Goal: Task Accomplishment & Management: Manage account settings

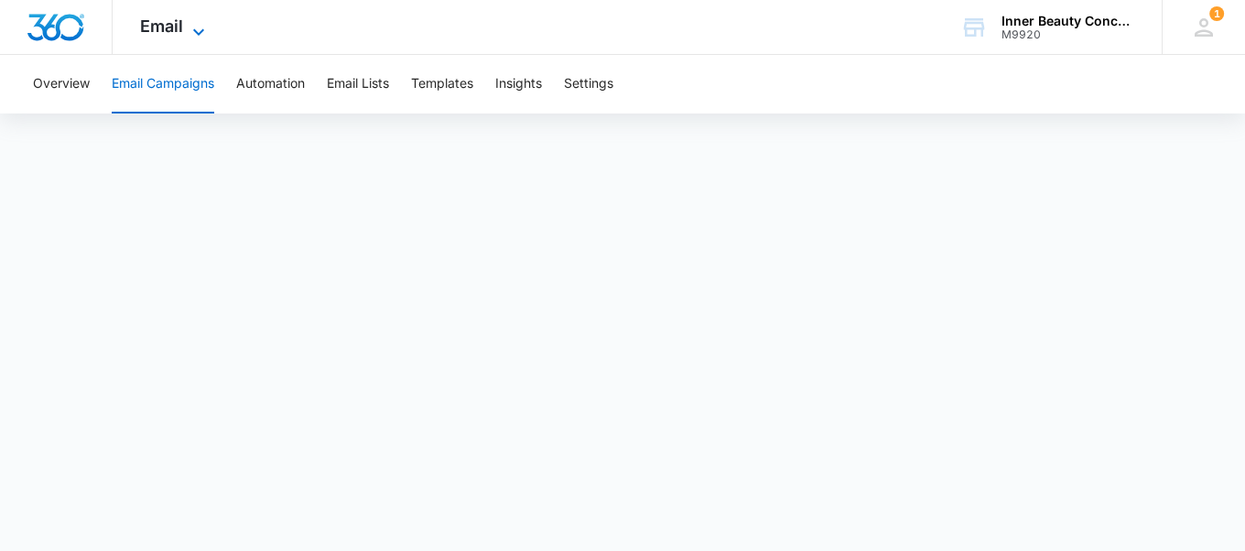
click at [189, 21] on icon at bounding box center [199, 32] width 22 height 22
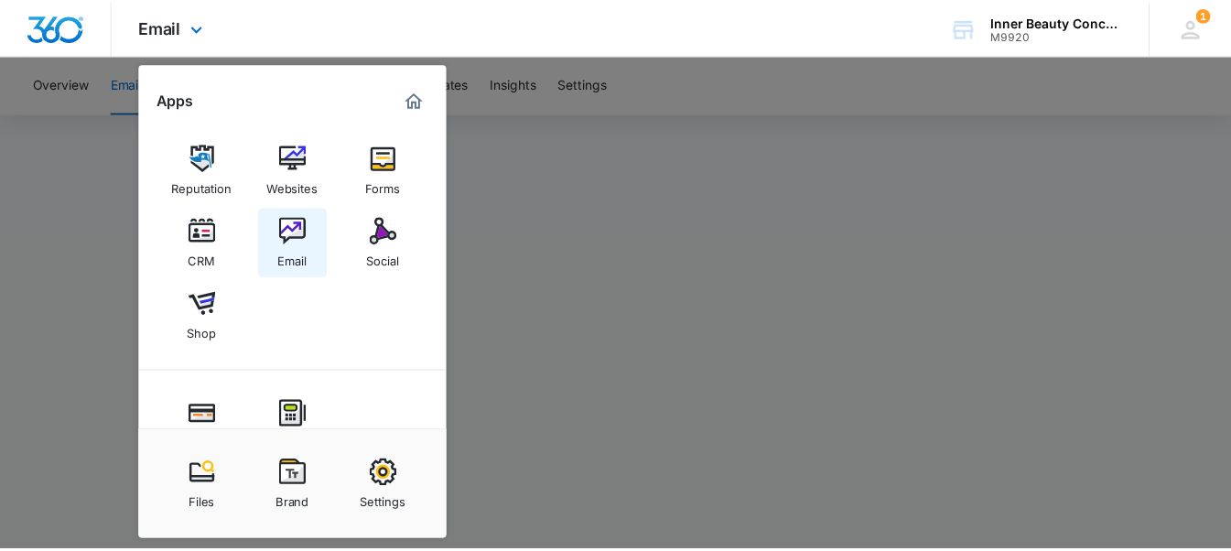
scroll to position [161, 0]
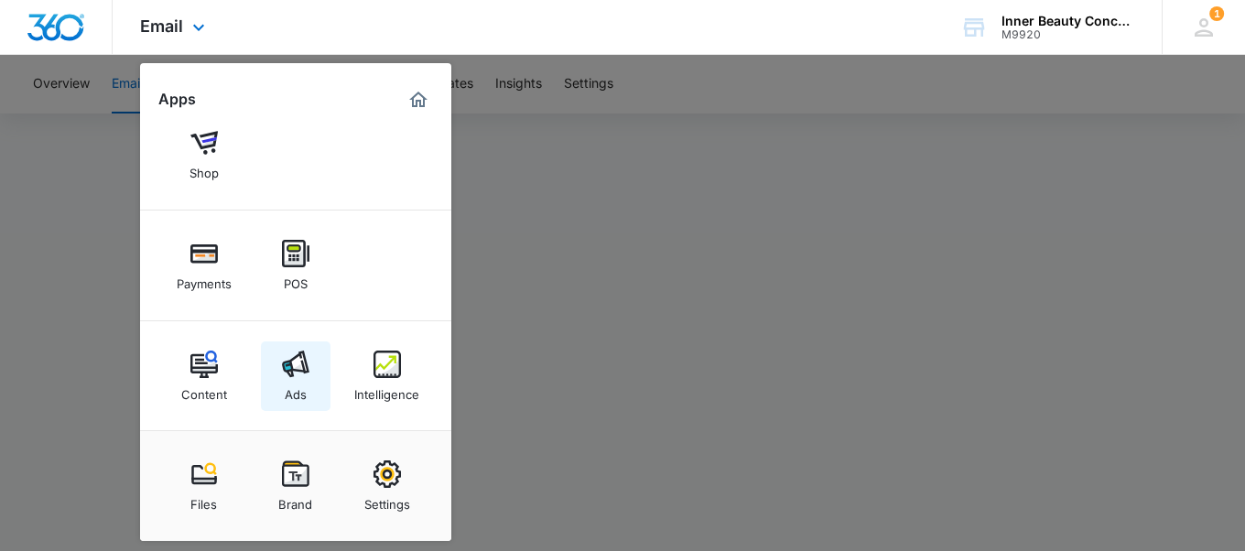
click at [275, 395] on link "Ads" at bounding box center [296, 376] width 70 height 70
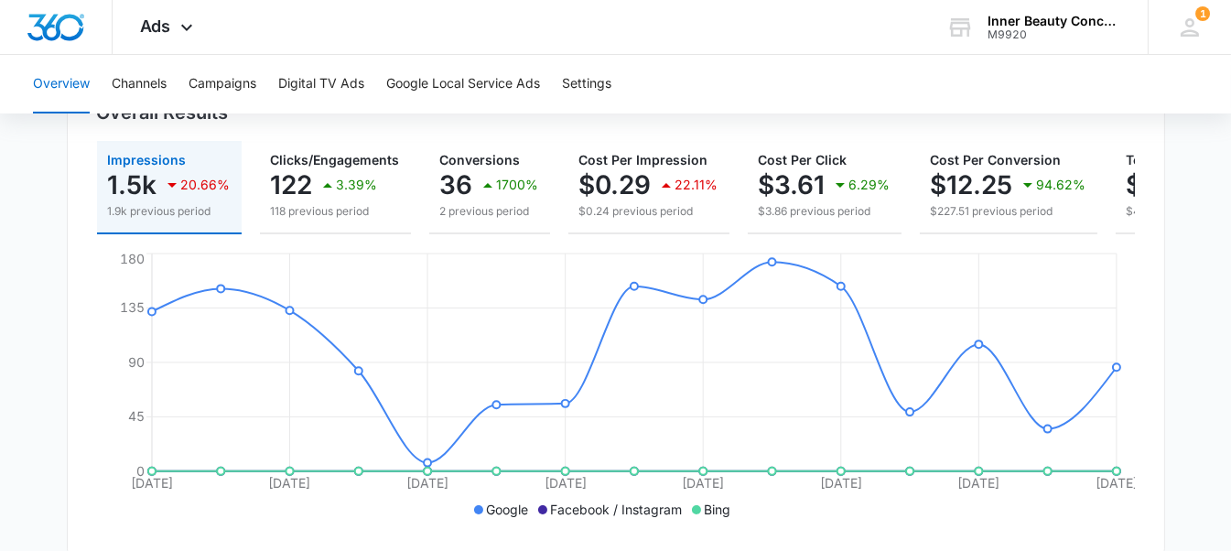
scroll to position [203, 0]
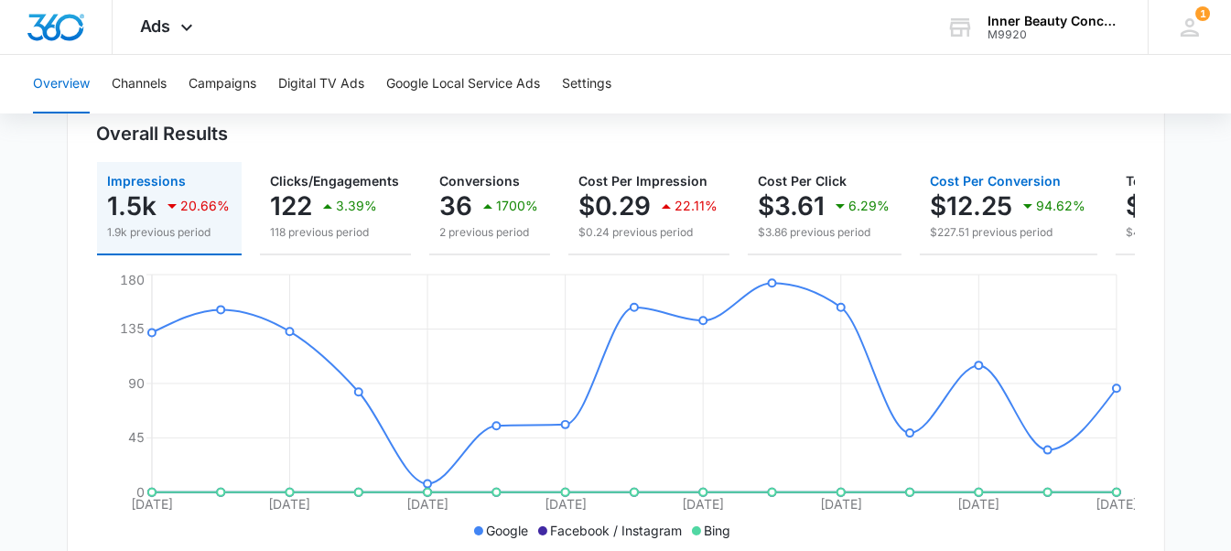
click at [1023, 217] on div "94.62%" at bounding box center [1052, 206] width 70 height 37
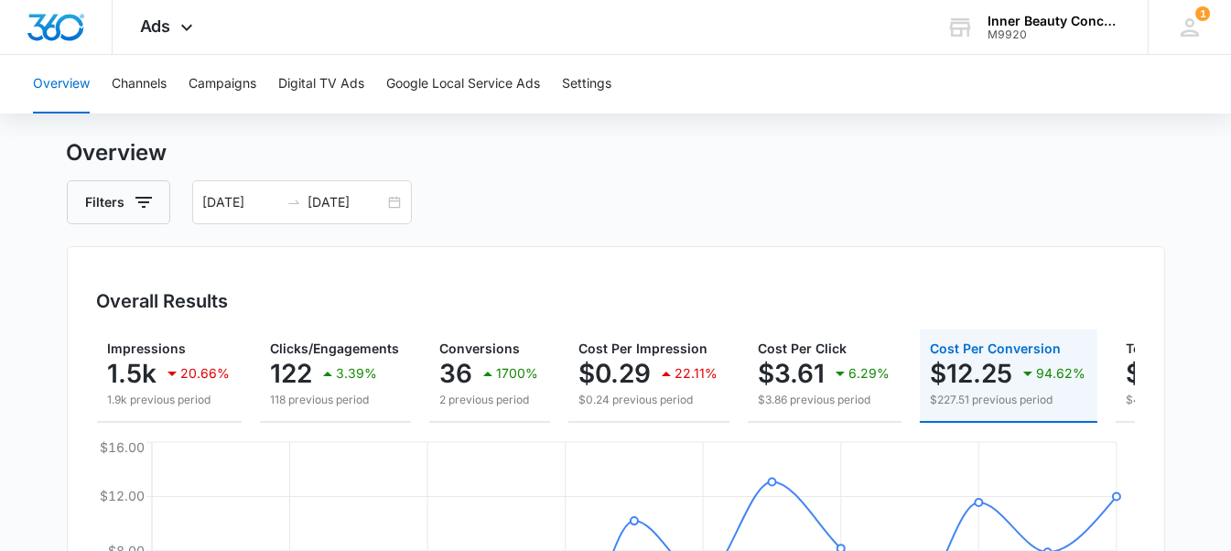
scroll to position [0, 0]
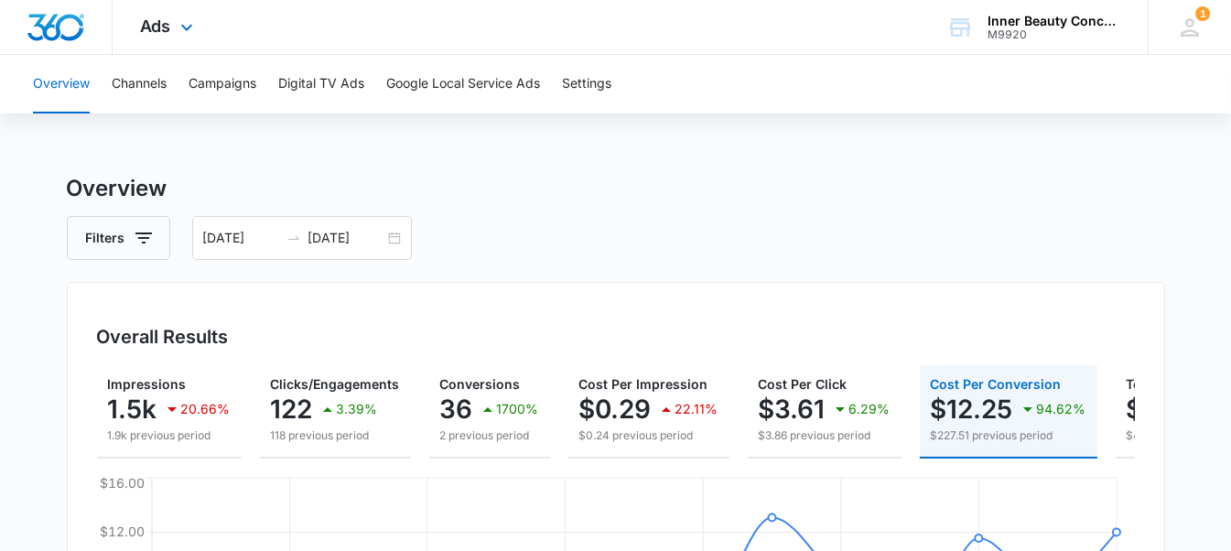
click at [161, 49] on div "Ads Apps Reputation Websites Forms CRM Email Social Shop Payments POS Content A…" at bounding box center [169, 27] width 113 height 54
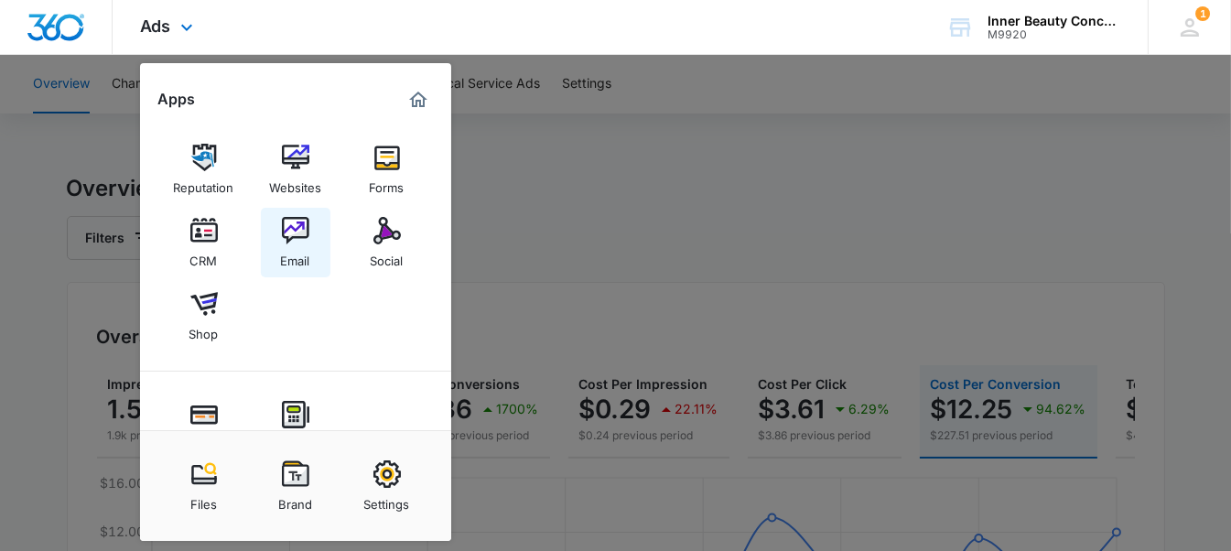
click at [288, 248] on div "Email" at bounding box center [295, 256] width 29 height 24
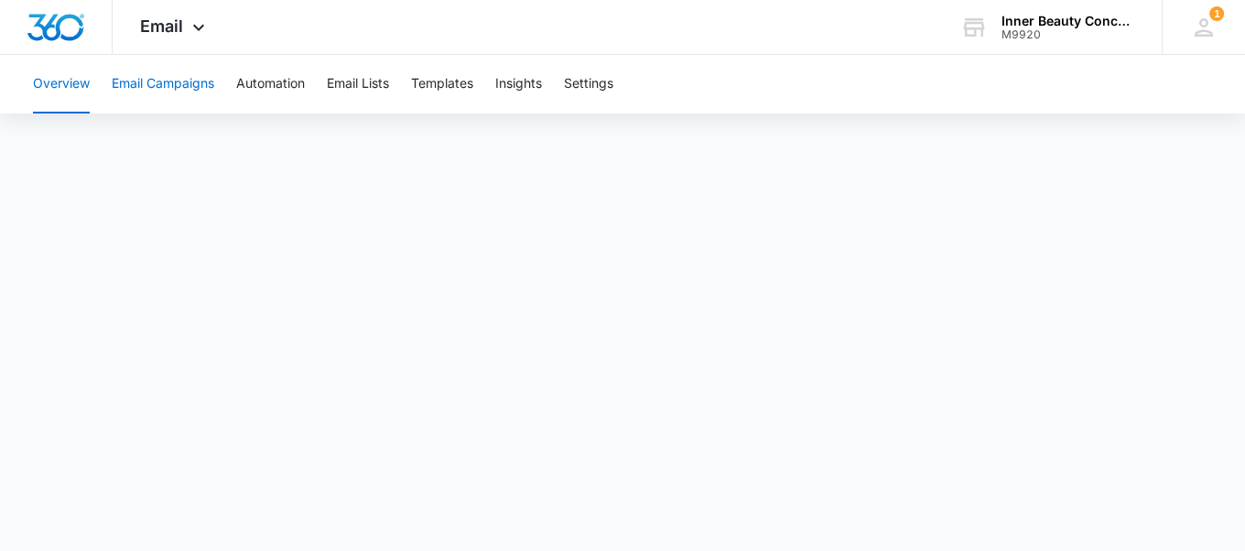
click at [126, 76] on button "Email Campaigns" at bounding box center [163, 84] width 103 height 59
click at [382, 103] on button "Email Lists" at bounding box center [358, 84] width 62 height 59
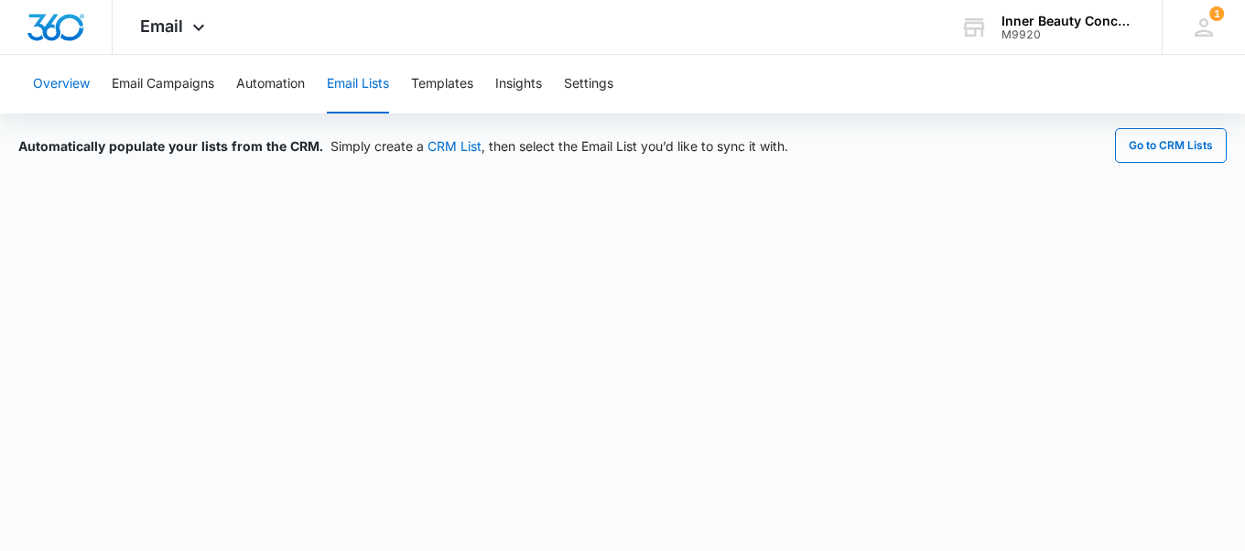
click at [81, 92] on button "Overview" at bounding box center [61, 84] width 57 height 59
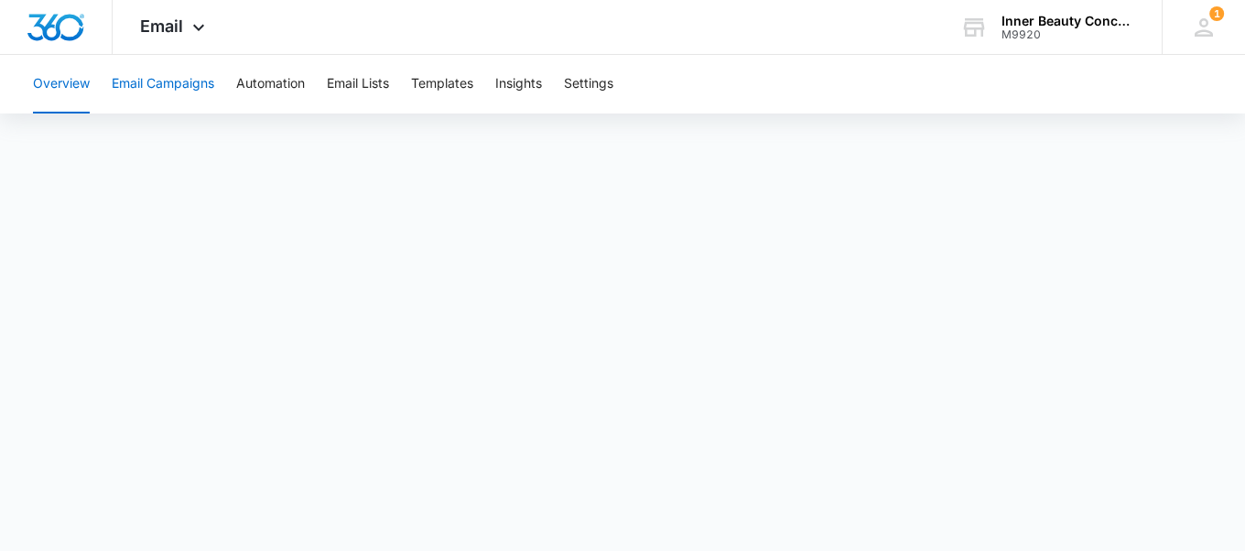
click at [166, 76] on button "Email Campaigns" at bounding box center [163, 84] width 103 height 59
click at [98, 94] on div "Overview Email Campaigns Automation Email Lists Templates Insights Settings" at bounding box center [622, 84] width 1201 height 59
click at [73, 87] on button "Overview" at bounding box center [61, 84] width 57 height 59
click at [366, 83] on button "Email Lists" at bounding box center [358, 84] width 62 height 59
